Goal: Navigation & Orientation: Find specific page/section

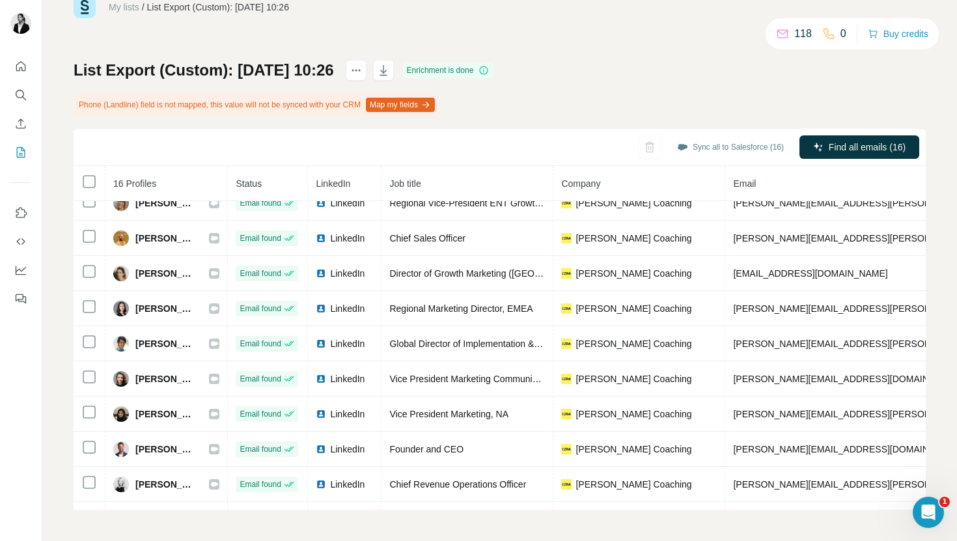
scroll to position [254, 0]
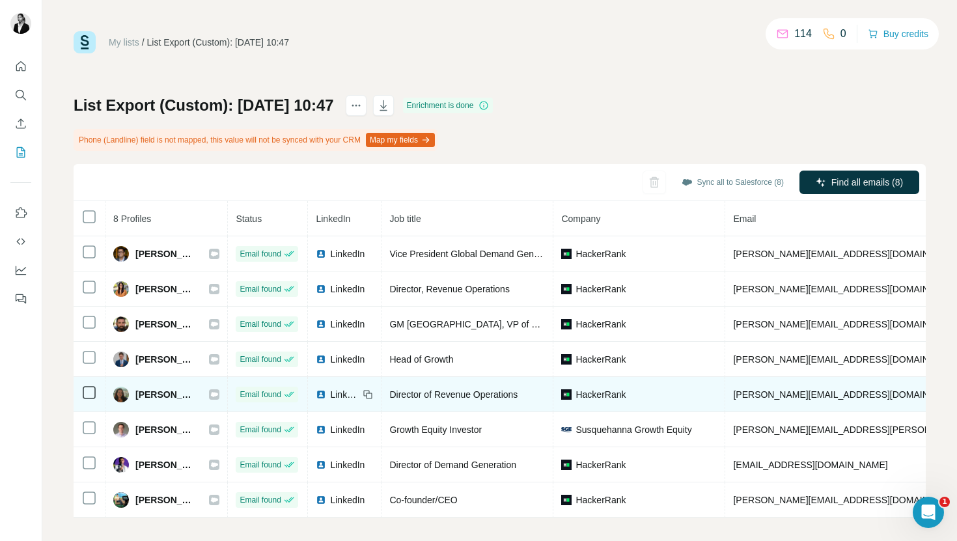
scroll to position [8, 0]
